Goal: Navigation & Orientation: Find specific page/section

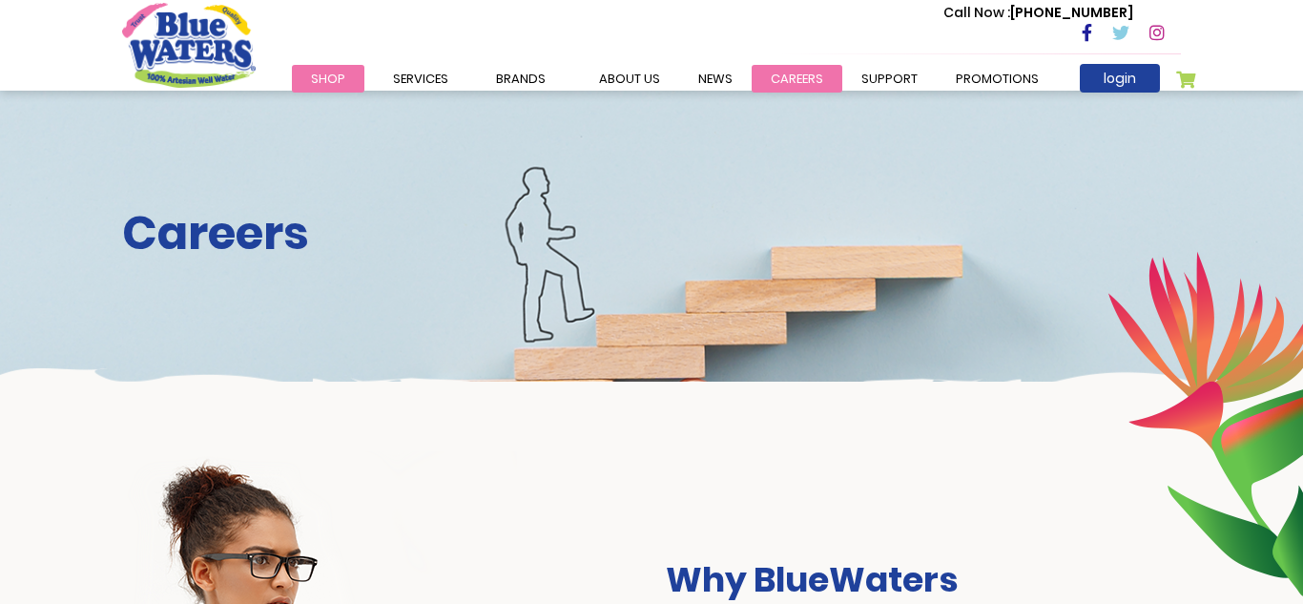
click at [769, 85] on link "careers" at bounding box center [797, 79] width 91 height 28
click at [761, 82] on link "careers" at bounding box center [797, 79] width 91 height 28
